Goal: Task Accomplishment & Management: Use online tool/utility

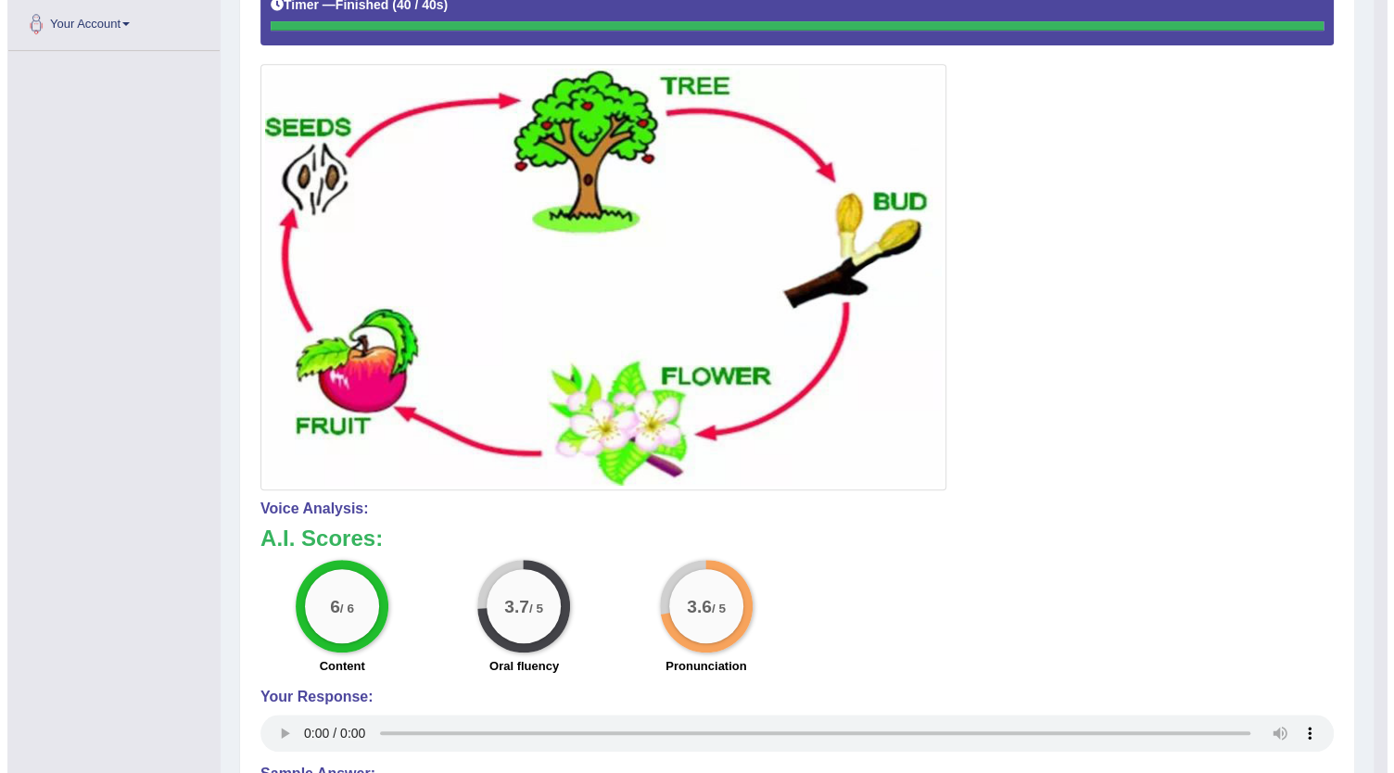
scroll to position [371, 0]
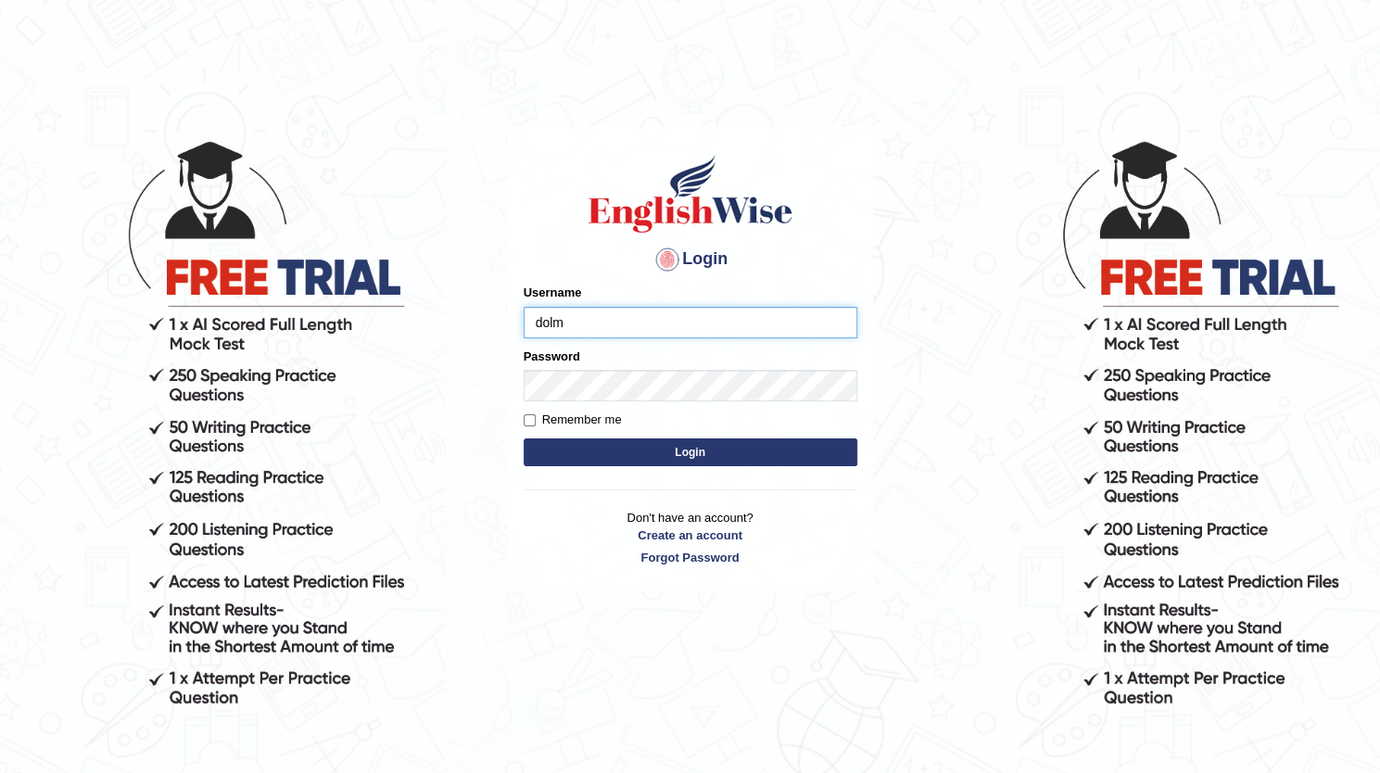
type input "dolma"
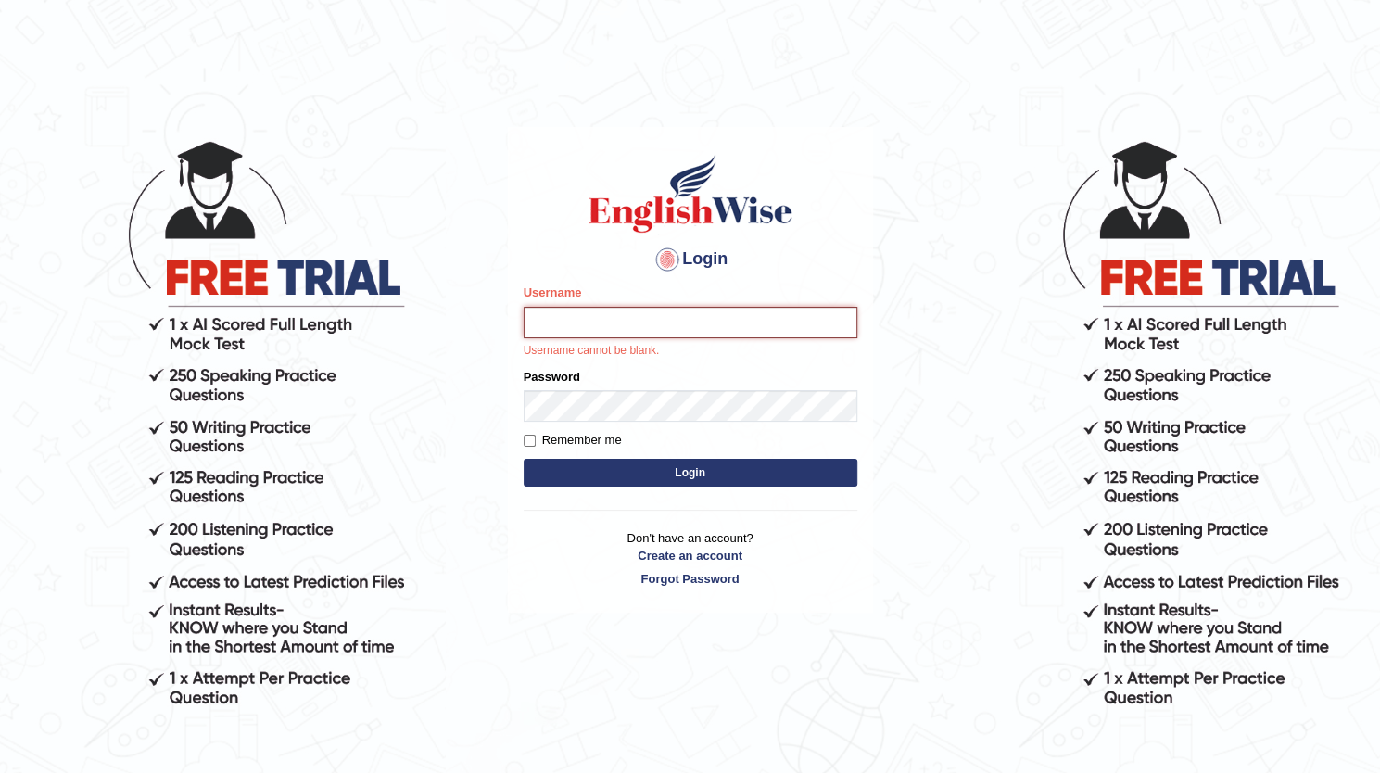
click at [585, 320] on input "Username" at bounding box center [690, 323] width 334 height 32
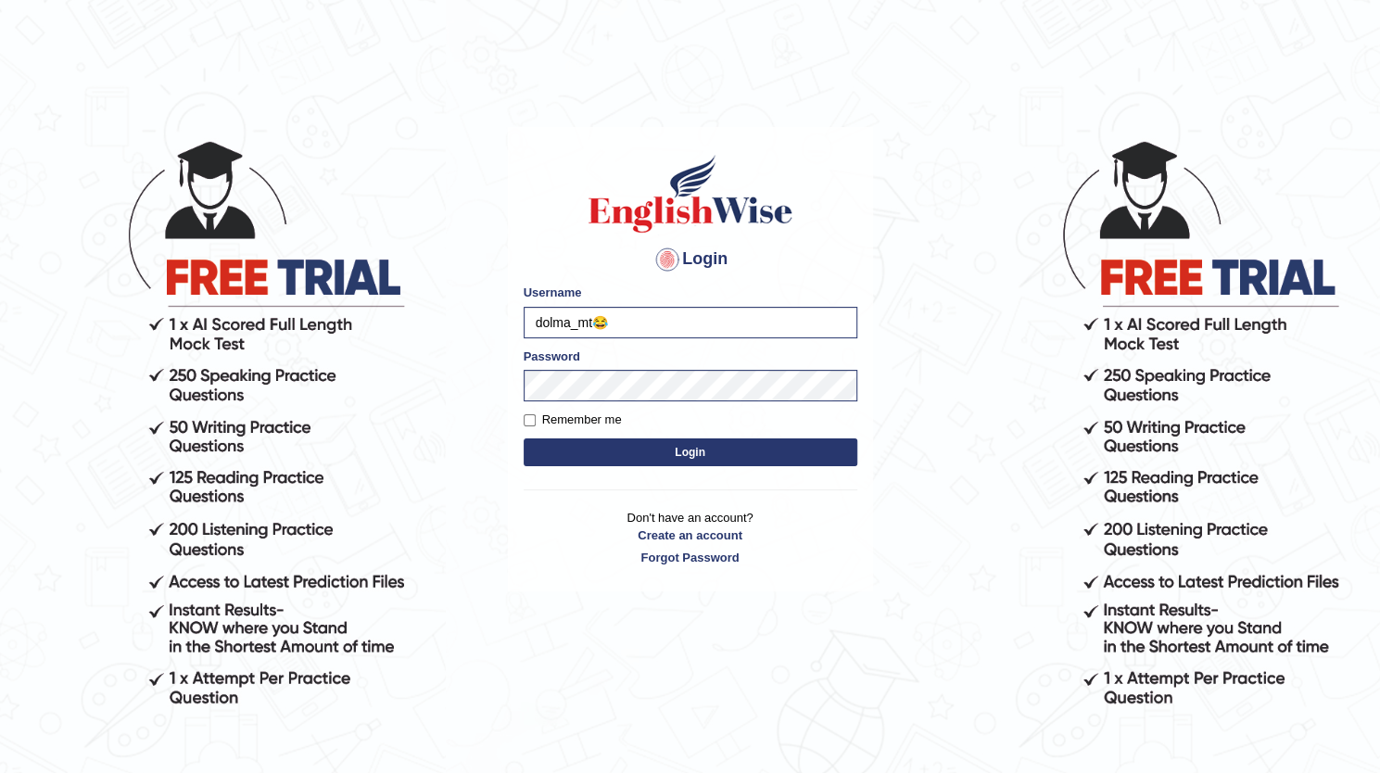
type input "dolma_mt"
click at [523, 438] on button "Login" at bounding box center [690, 452] width 334 height 28
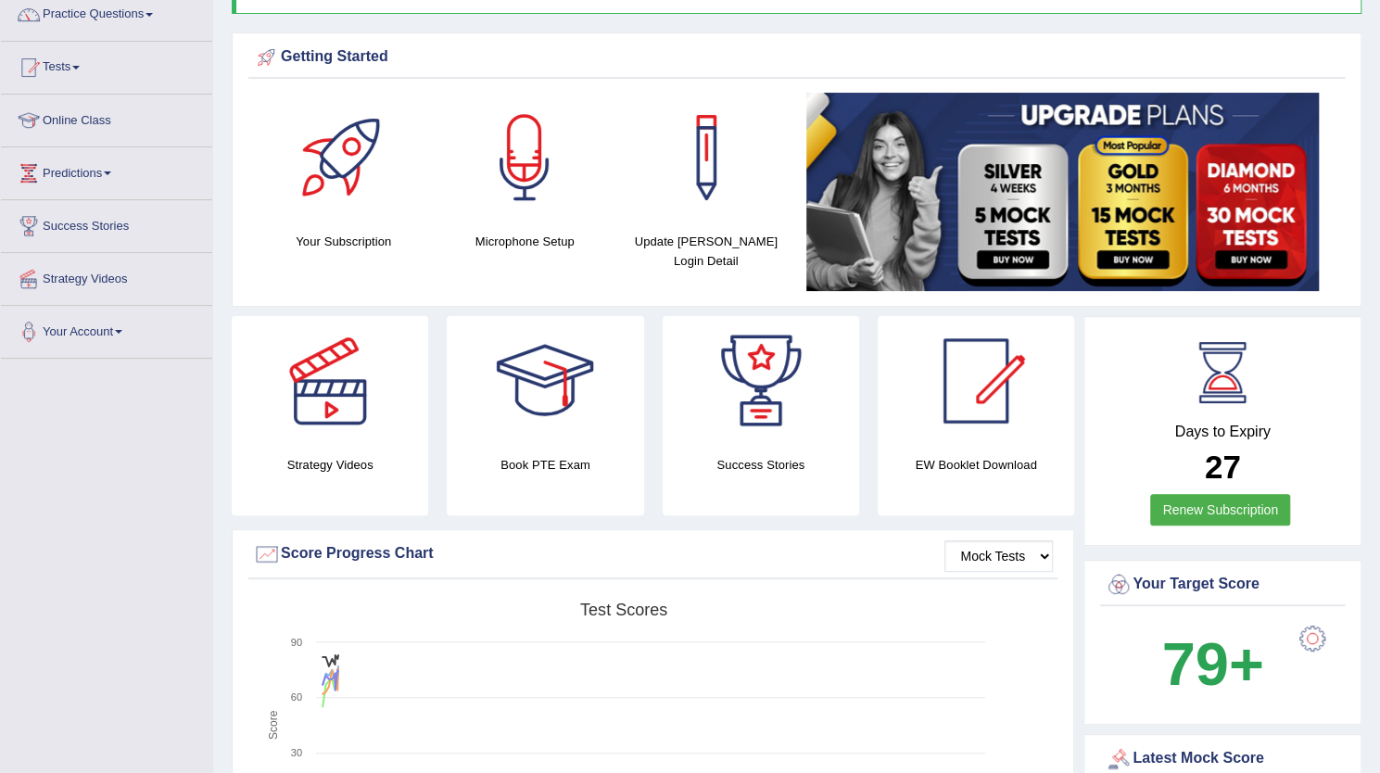
scroll to position [93, 0]
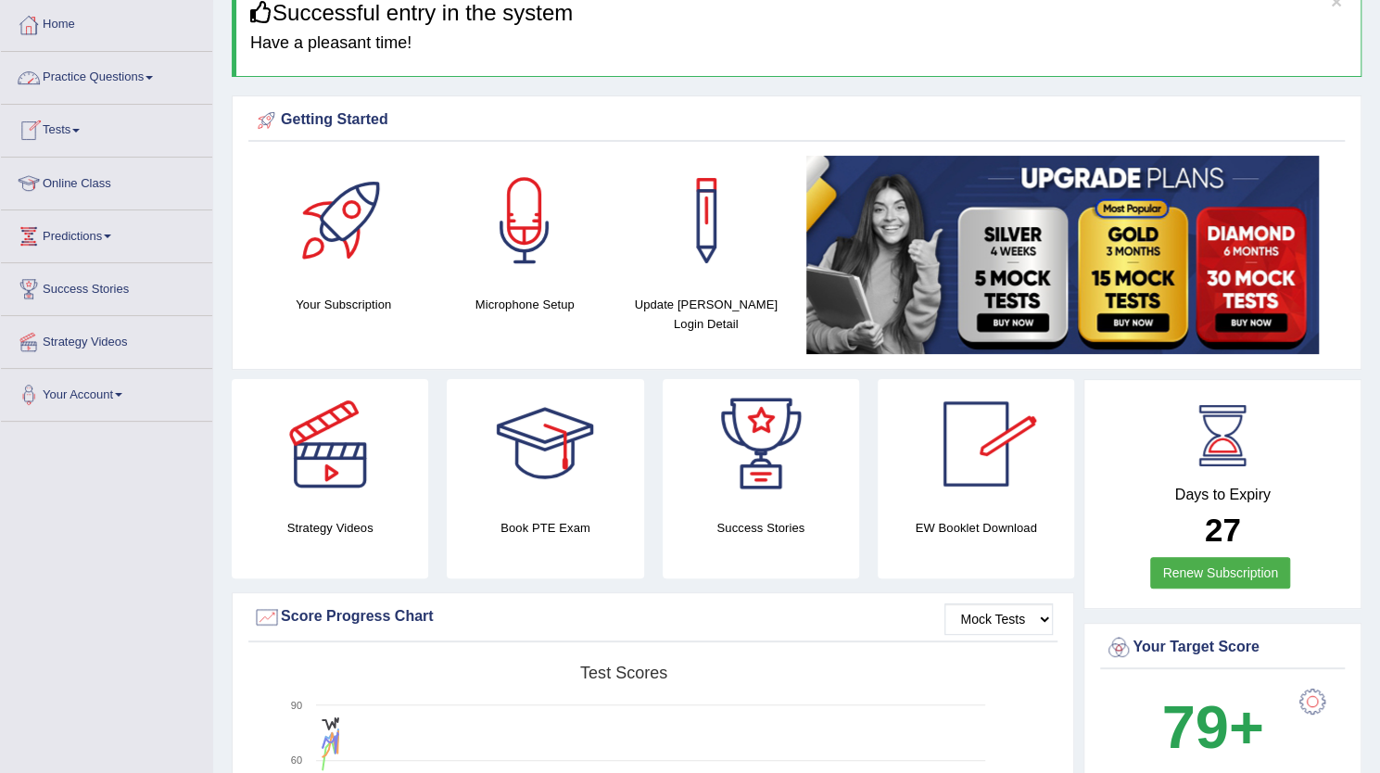
click at [83, 184] on link "Online Class" at bounding box center [106, 181] width 211 height 46
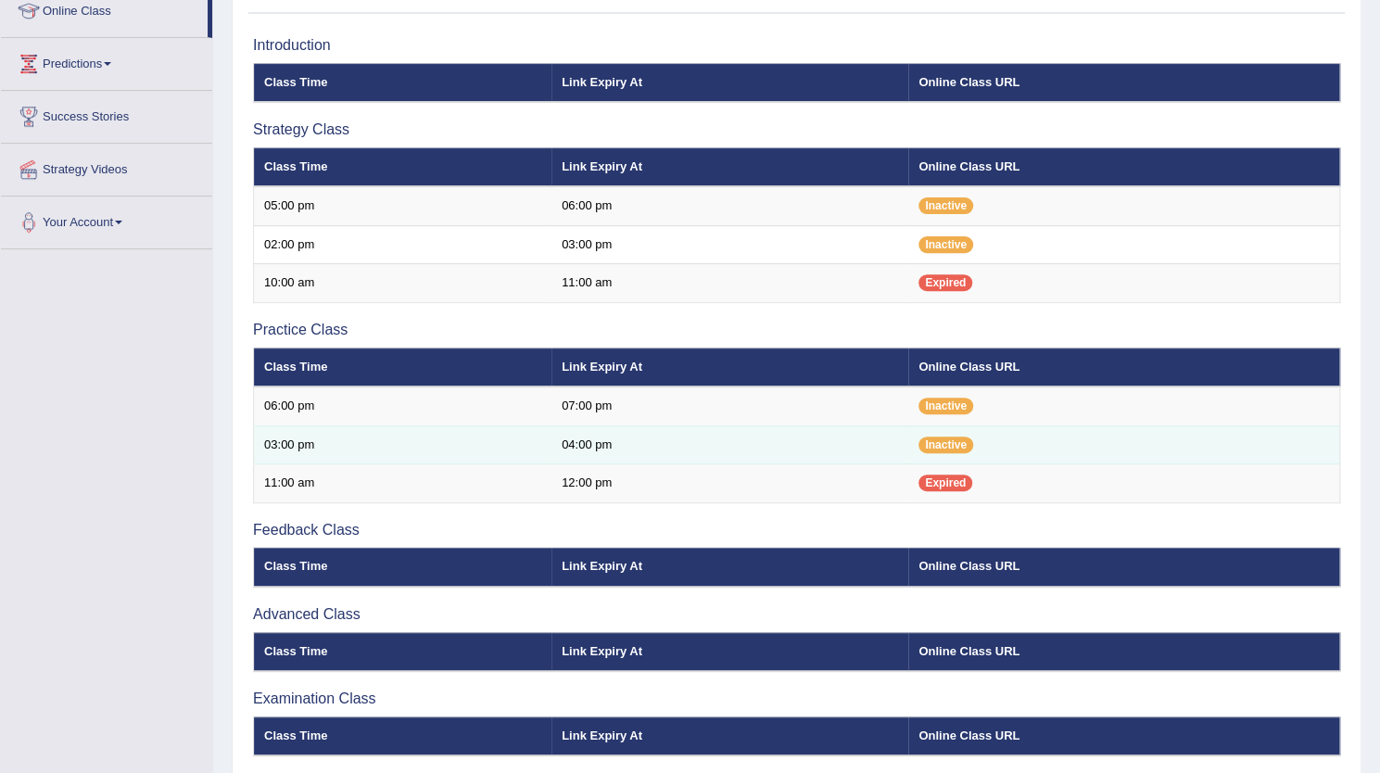
scroll to position [153, 0]
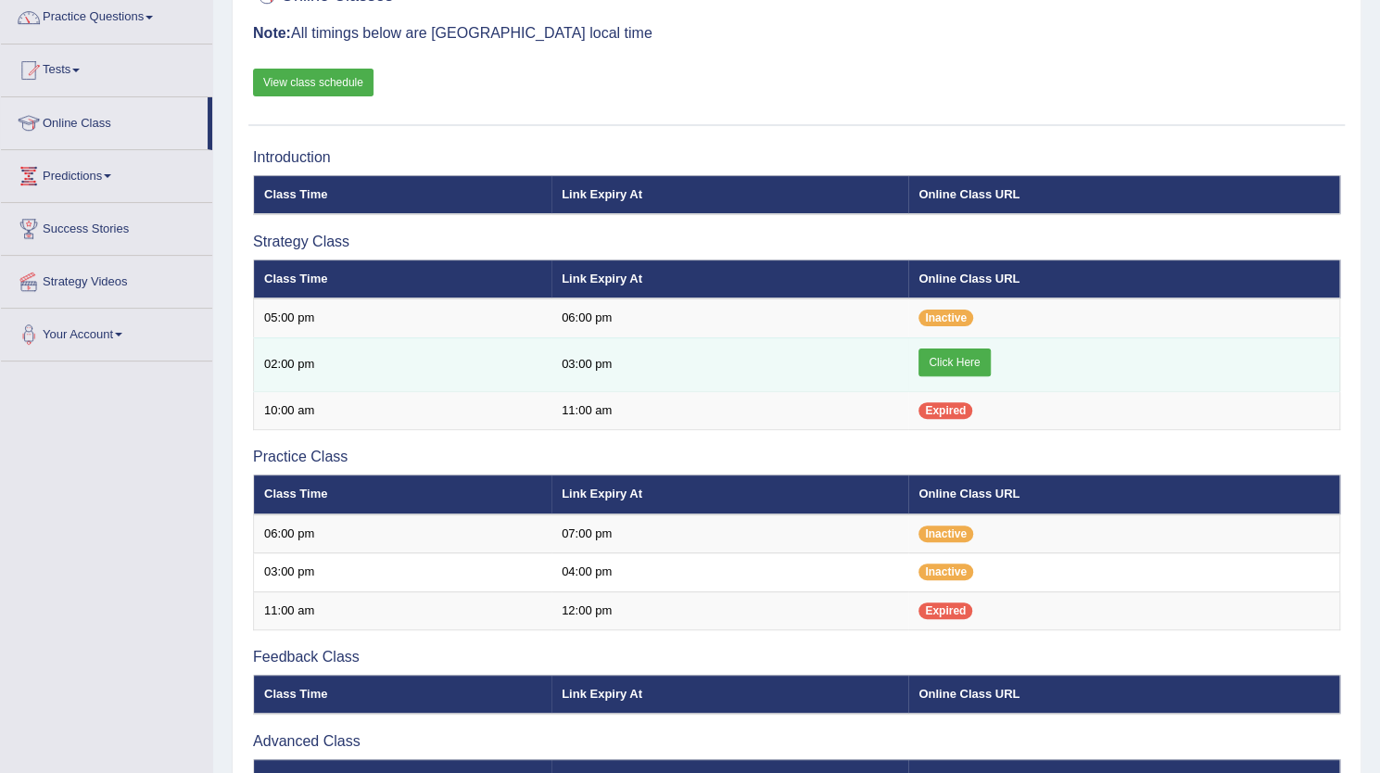
click at [948, 357] on link "Click Here" at bounding box center [953, 362] width 71 height 28
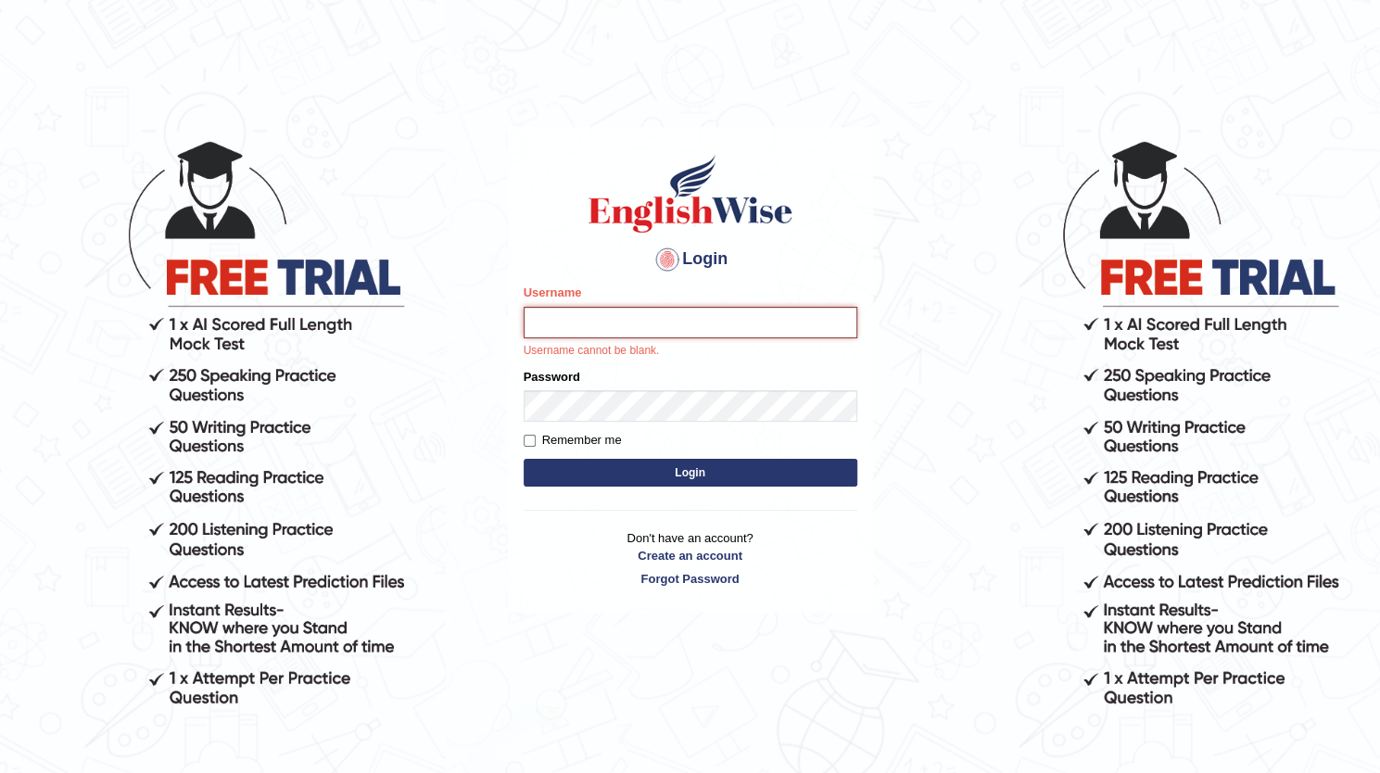
type input "dolma_mt"
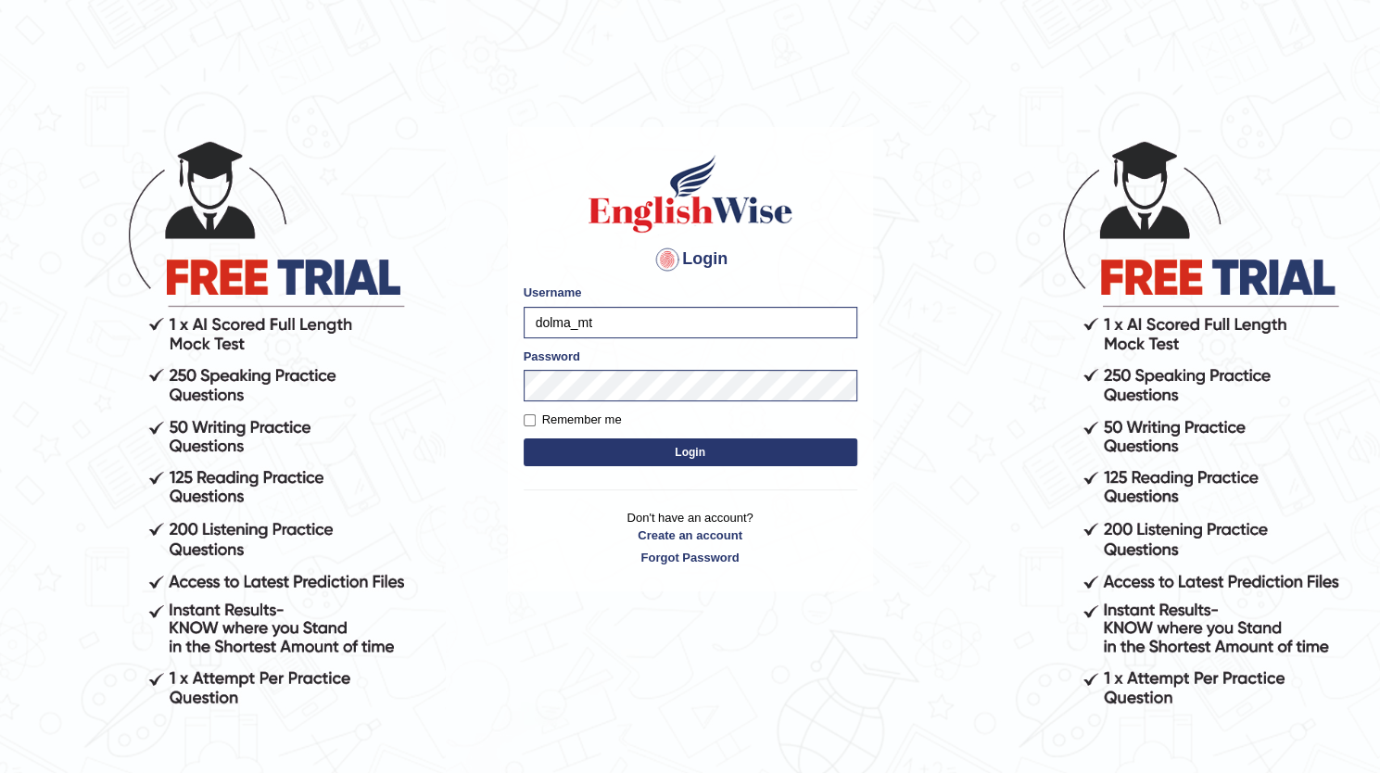
click at [748, 467] on form "Please fix the following errors: Username dolma_mt Password Remember me Login" at bounding box center [690, 377] width 334 height 186
click at [740, 462] on button "Login" at bounding box center [690, 452] width 334 height 28
click at [737, 457] on button "Login" at bounding box center [690, 452] width 334 height 28
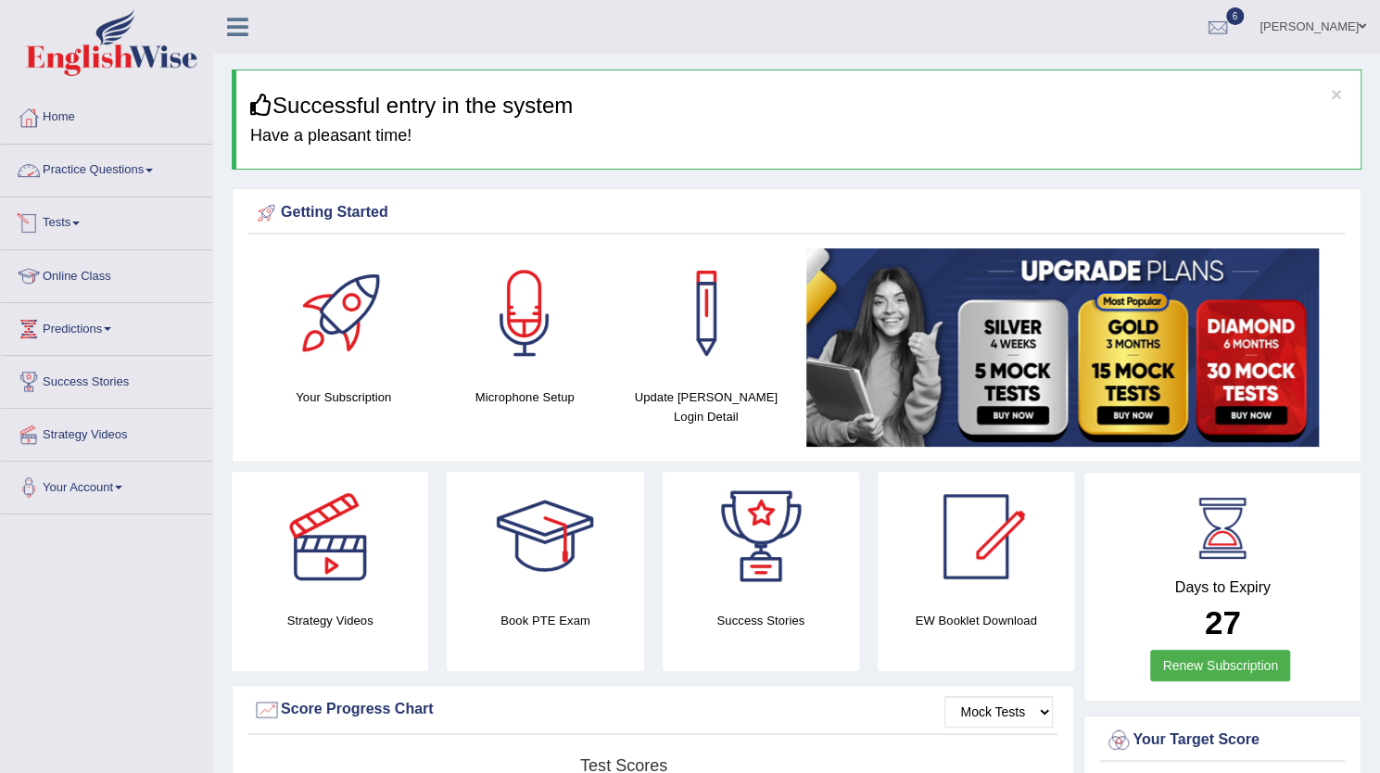
click at [74, 231] on link "Tests" at bounding box center [106, 220] width 211 height 46
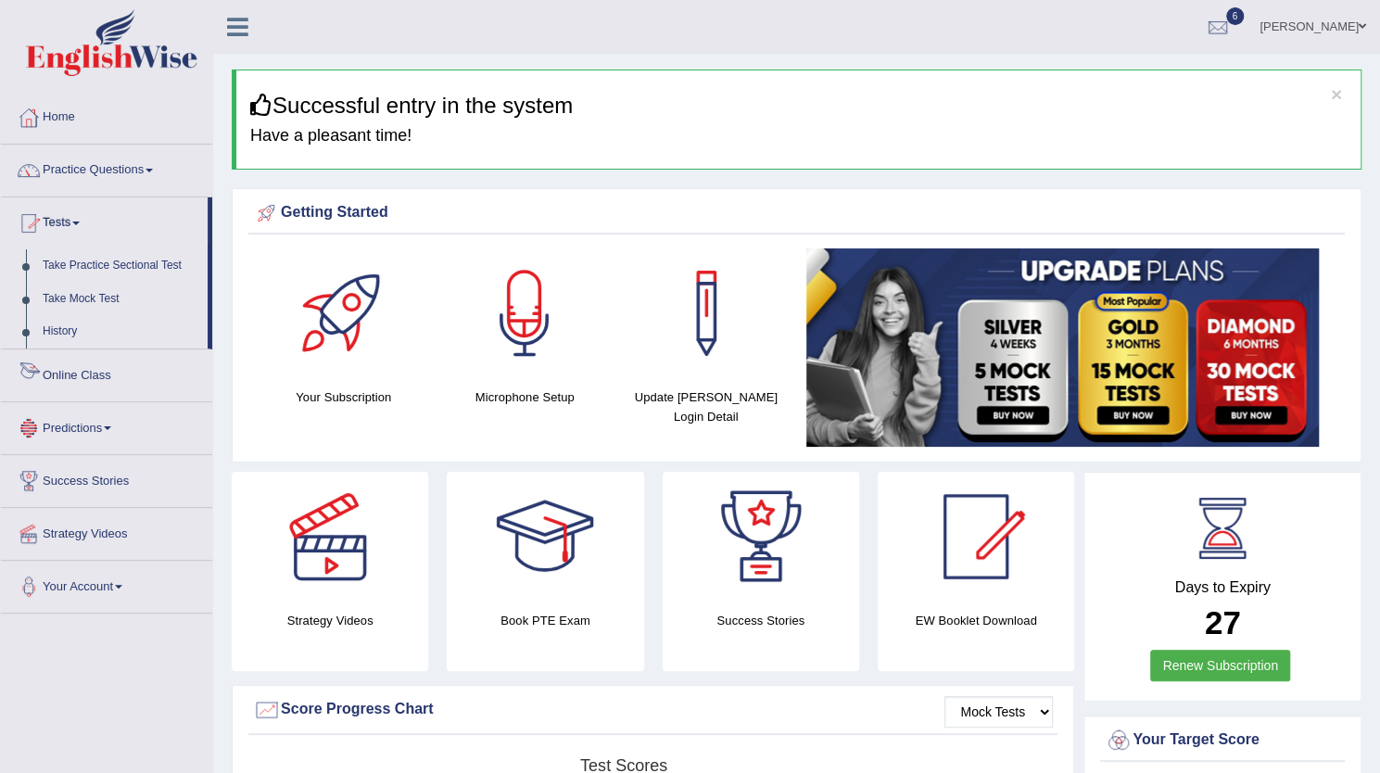
click at [99, 379] on link "Online Class" at bounding box center [106, 372] width 211 height 46
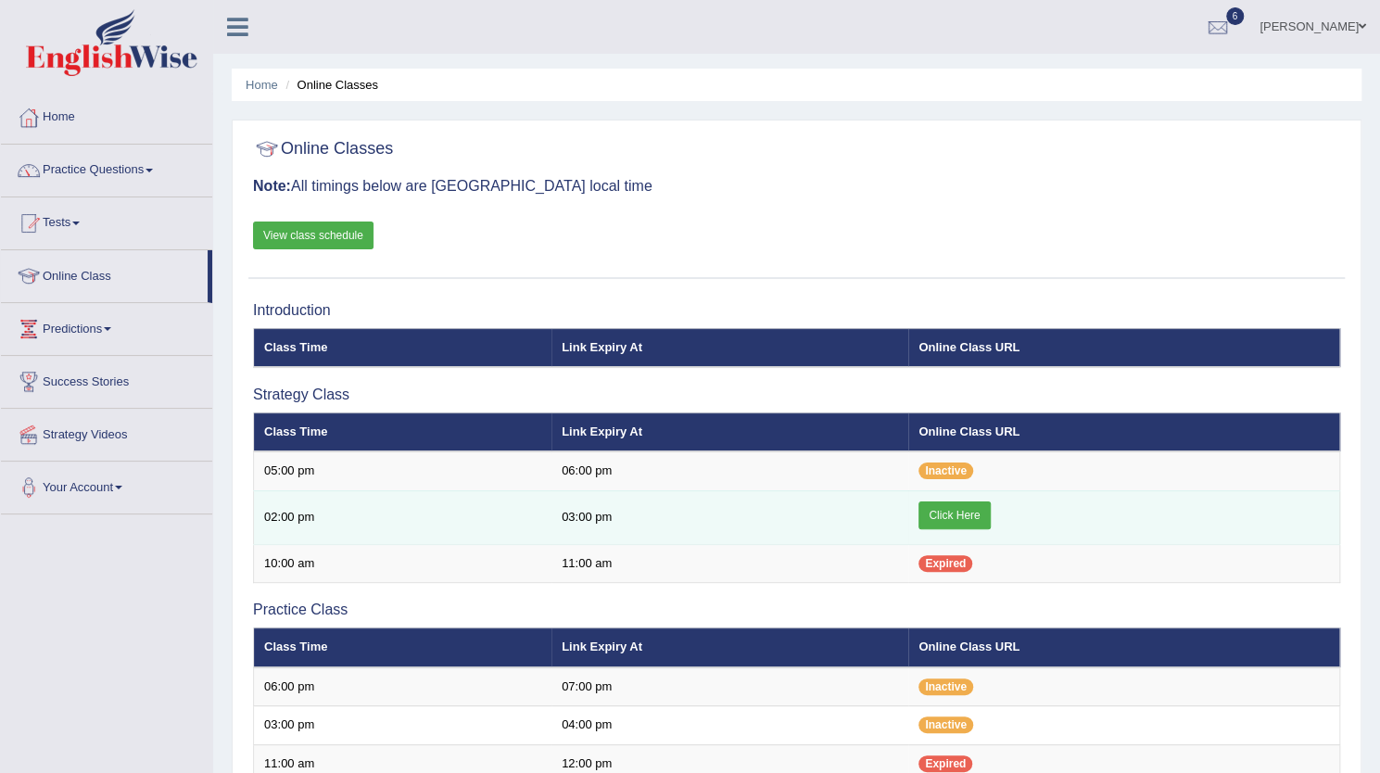
click at [948, 522] on link "Click Here" at bounding box center [953, 515] width 71 height 28
click at [962, 516] on link "Click Here" at bounding box center [953, 515] width 71 height 28
click at [938, 512] on link "Click Here" at bounding box center [953, 515] width 71 height 28
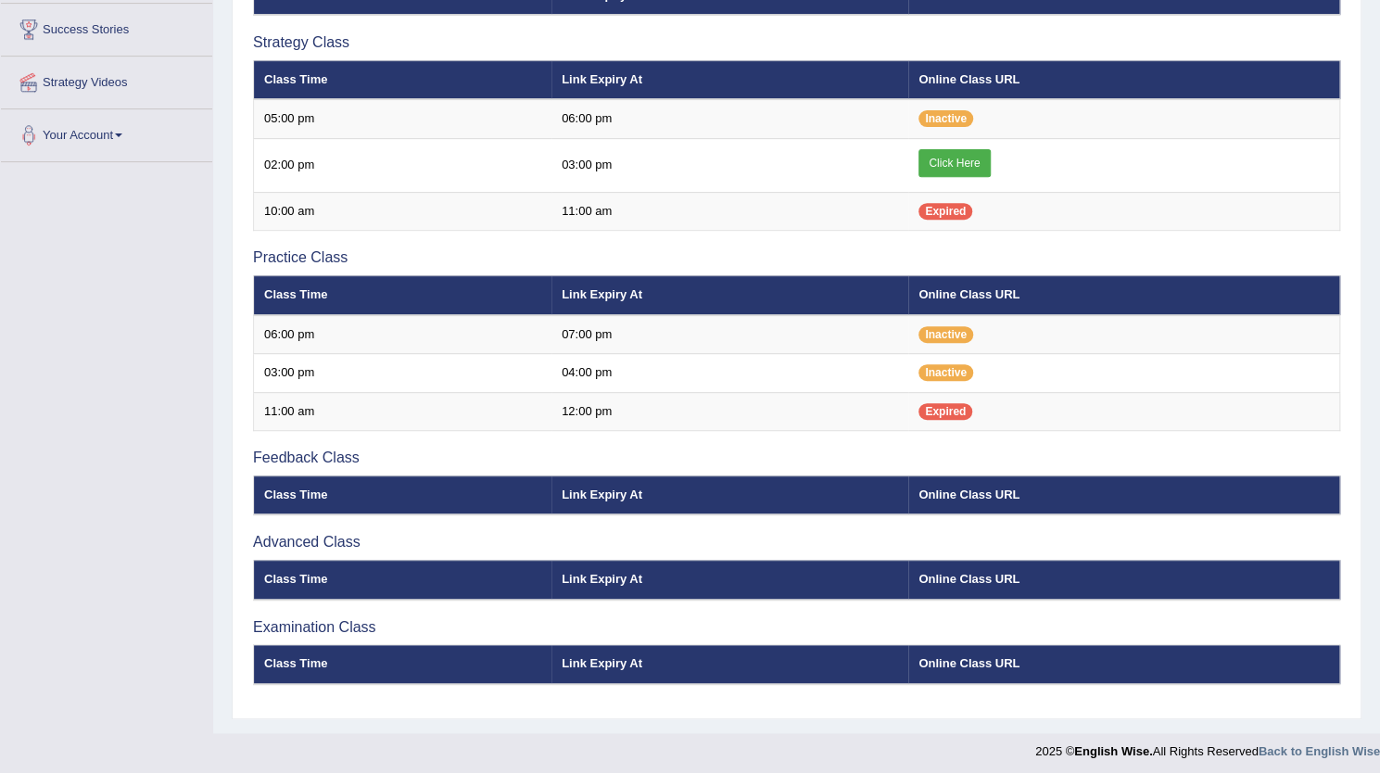
scroll to position [259, 0]
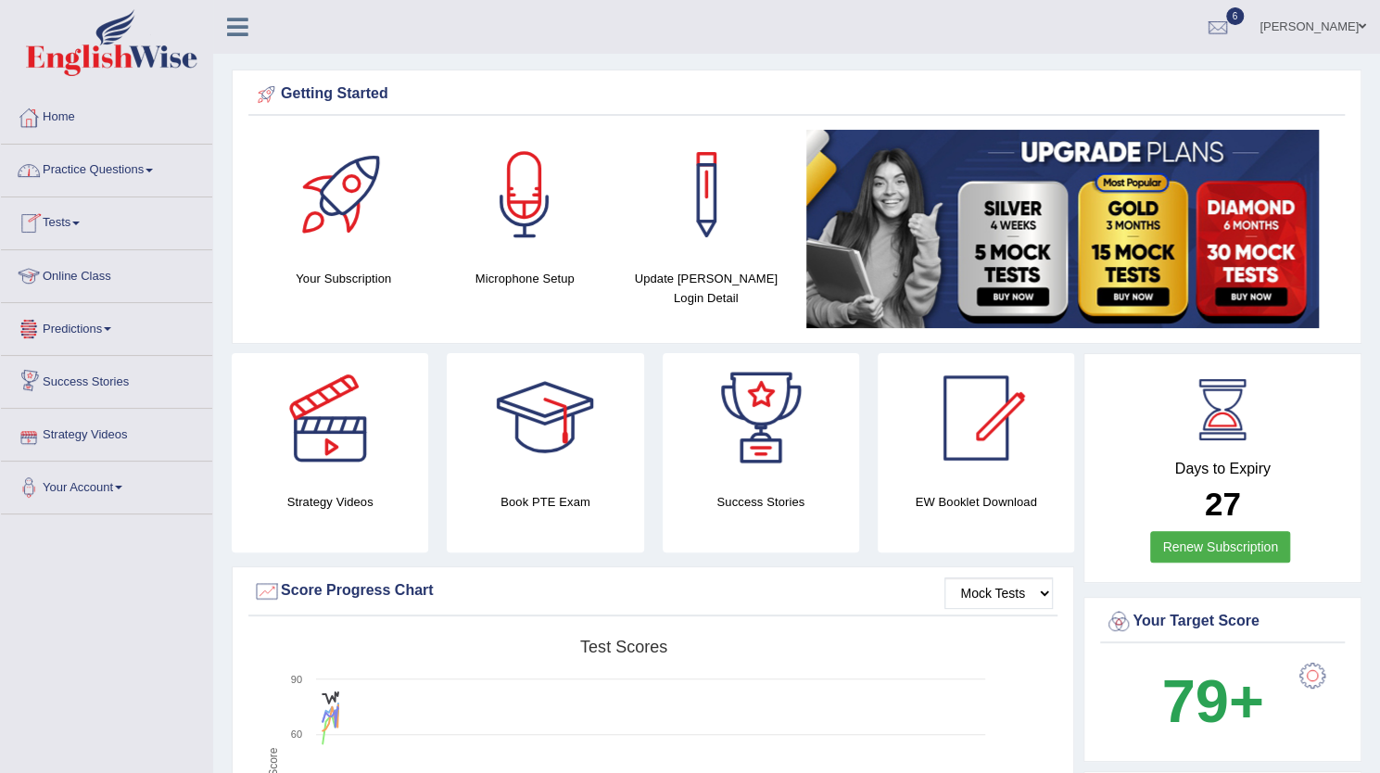
click at [82, 273] on link "Online Class" at bounding box center [106, 273] width 211 height 46
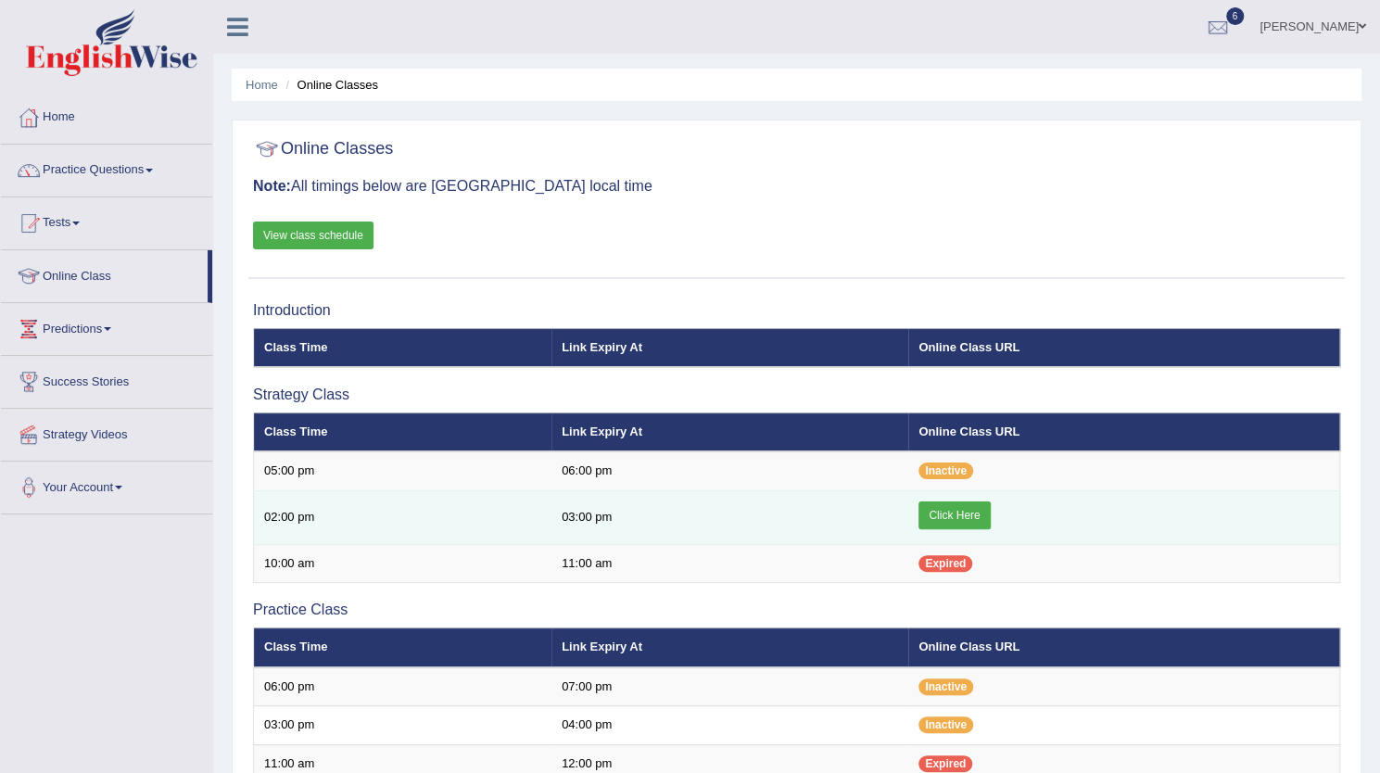
click at [976, 520] on link "Click Here" at bounding box center [953, 515] width 71 height 28
click at [945, 513] on link "Click Here" at bounding box center [953, 515] width 71 height 28
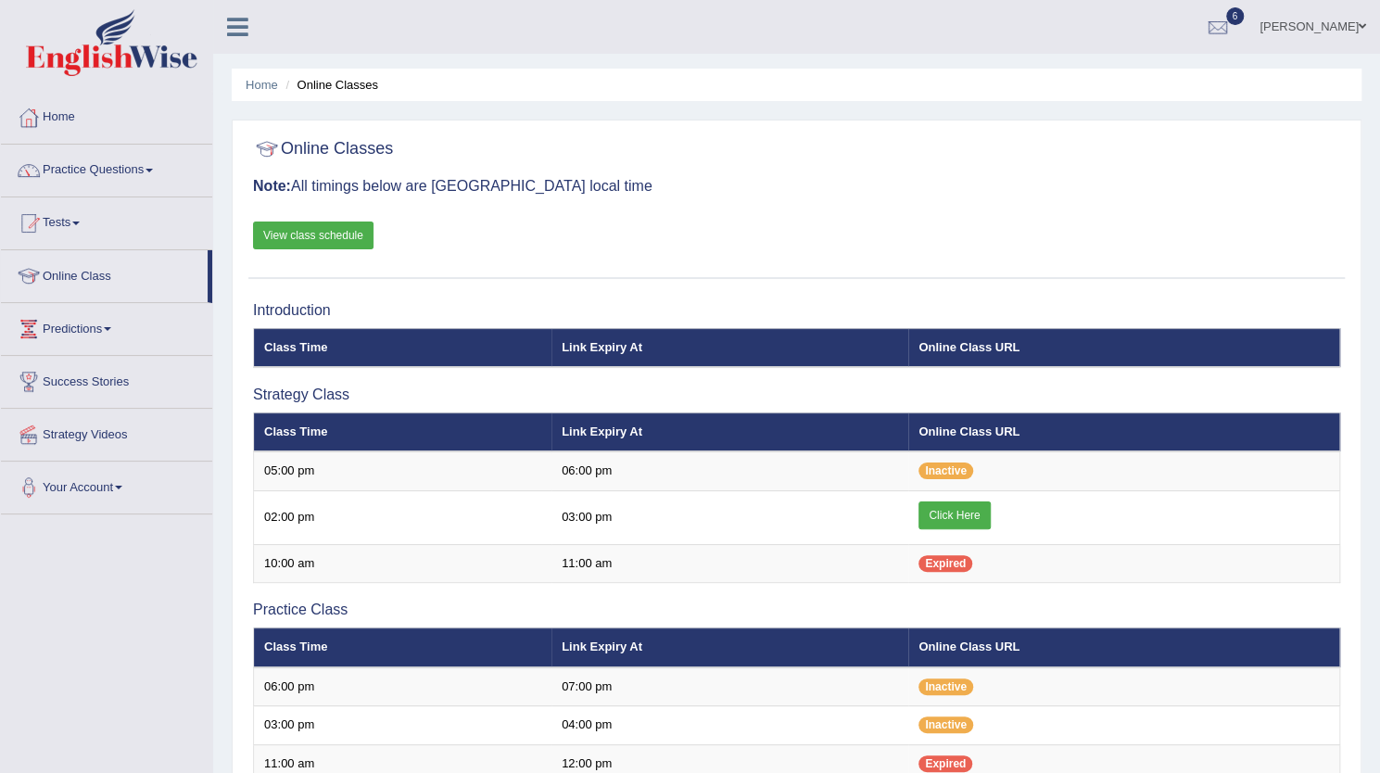
scroll to position [352, 0]
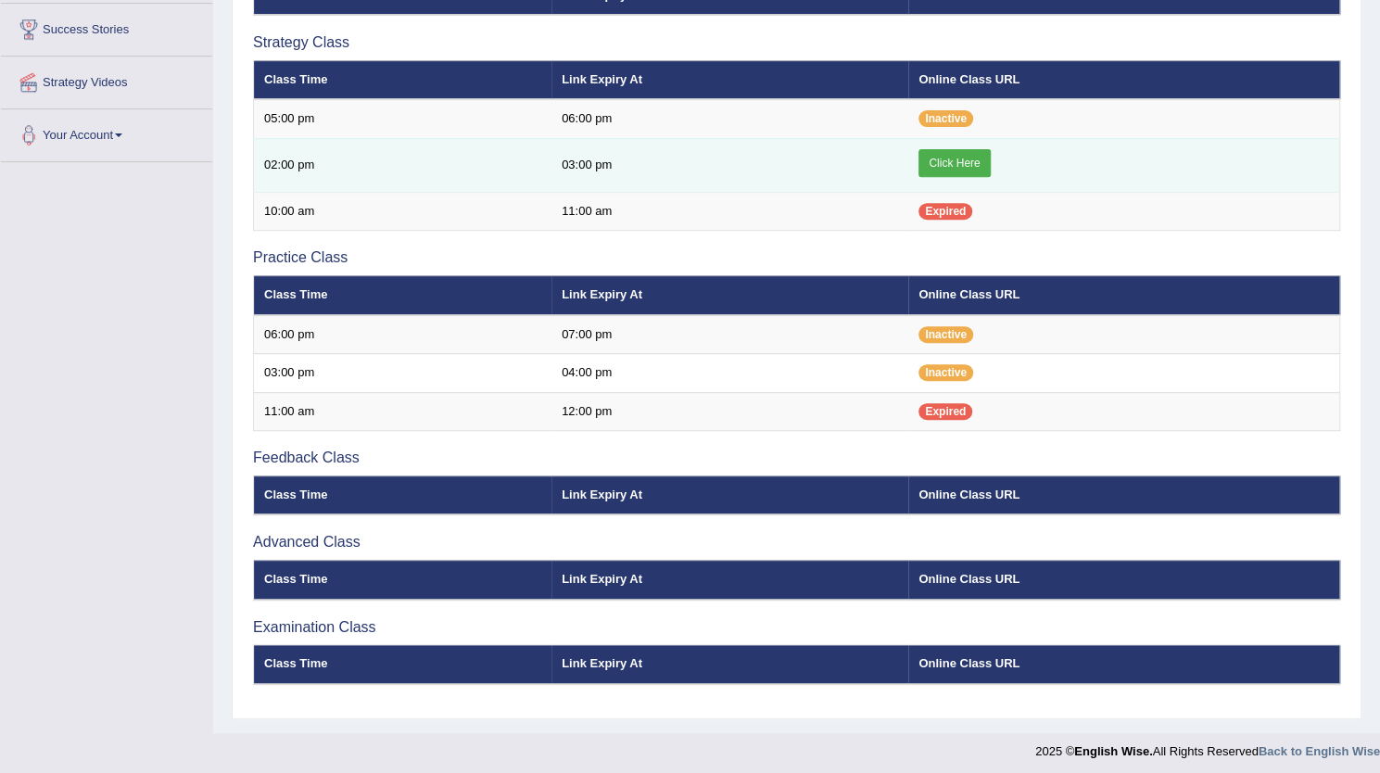
click at [965, 176] on td "Click Here" at bounding box center [1123, 165] width 431 height 54
click at [950, 152] on link "Click Here" at bounding box center [953, 163] width 71 height 28
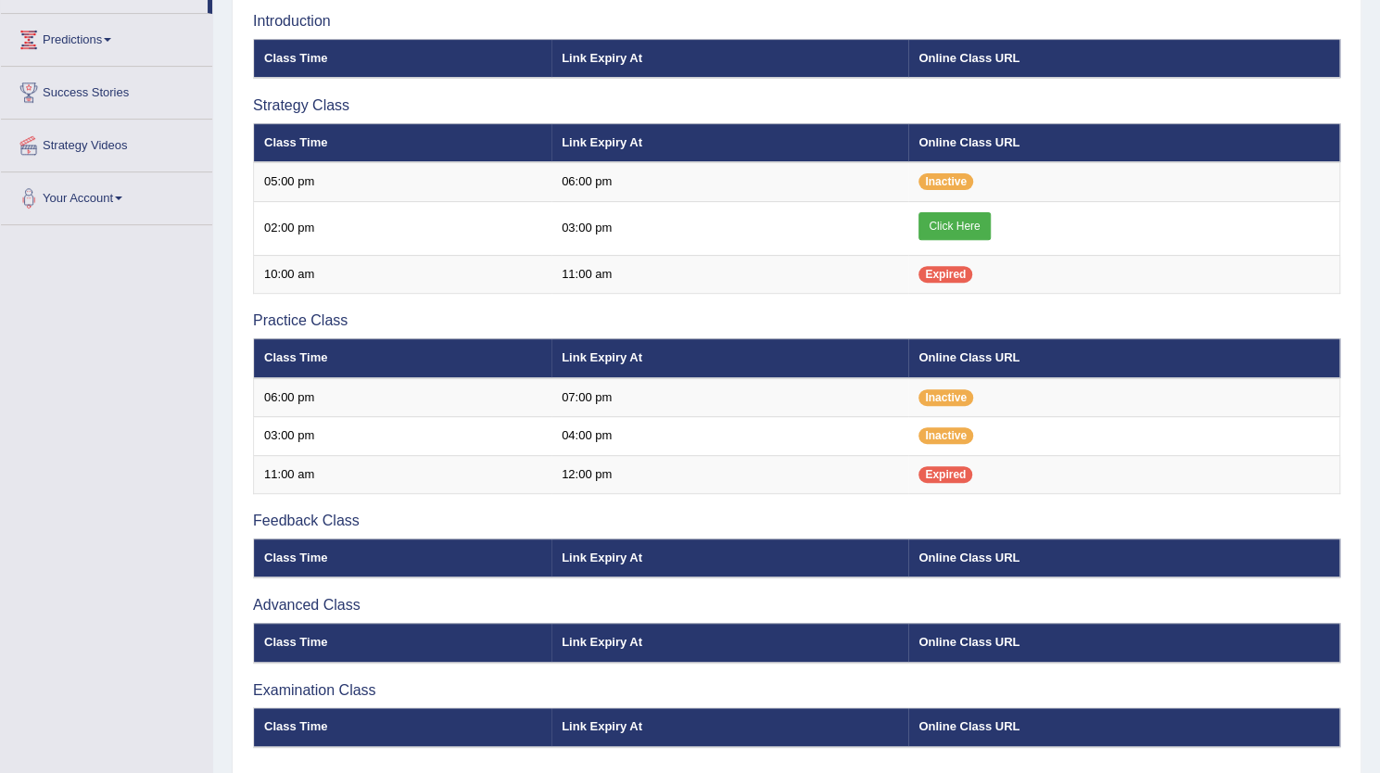
scroll to position [259, 0]
